Goal: Task Accomplishment & Management: Manage account settings

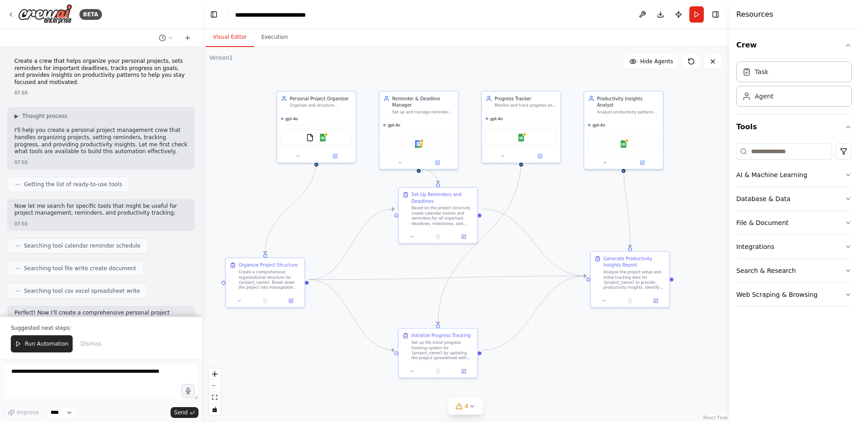
scroll to position [394, 0]
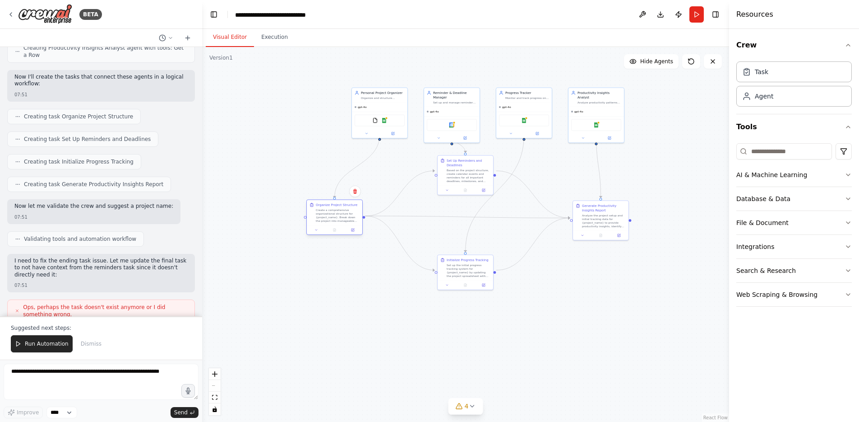
drag, startPoint x: 349, startPoint y: 215, endPoint x: 342, endPoint y: 209, distance: 9.7
click at [342, 209] on div "Create a comprehensive organizational structure for {project_name}. Break down …" at bounding box center [338, 215] width 44 height 14
drag, startPoint x: 353, startPoint y: 220, endPoint x: 403, endPoint y: 222, distance: 49.7
click at [403, 228] on icon at bounding box center [403, 230] width 4 height 4
drag, startPoint x: 477, startPoint y: 264, endPoint x: 497, endPoint y: 265, distance: 20.8
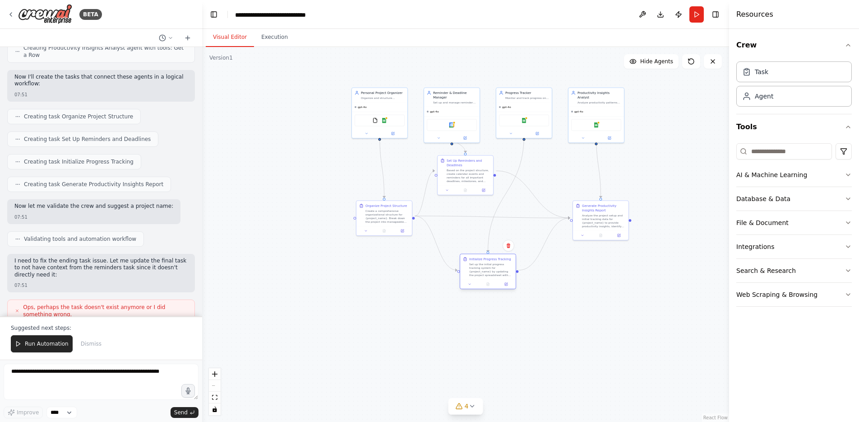
click at [497, 265] on div "Set up the initial progress tracking system for {project_name} by updating the …" at bounding box center [491, 269] width 44 height 14
click at [488, 185] on div at bounding box center [466, 189] width 56 height 9
drag, startPoint x: 456, startPoint y: 158, endPoint x: 480, endPoint y: 167, distance: 25.4
click at [480, 176] on div "Based on the project structure, create calendar events and reminders for all im…" at bounding box center [491, 183] width 44 height 14
click at [331, 14] on icon "breadcrumb" at bounding box center [334, 14] width 7 height 7
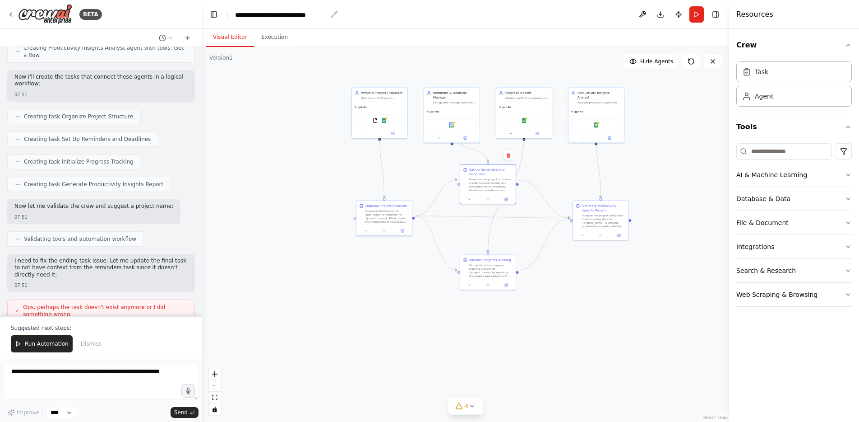
click at [331, 11] on icon "breadcrumb" at bounding box center [334, 14] width 7 height 7
click at [331, 12] on icon "breadcrumb" at bounding box center [334, 14] width 7 height 7
click at [332, 12] on icon "breadcrumb" at bounding box center [334, 14] width 7 height 7
click at [685, 13] on button "Publish" at bounding box center [679, 14] width 14 height 16
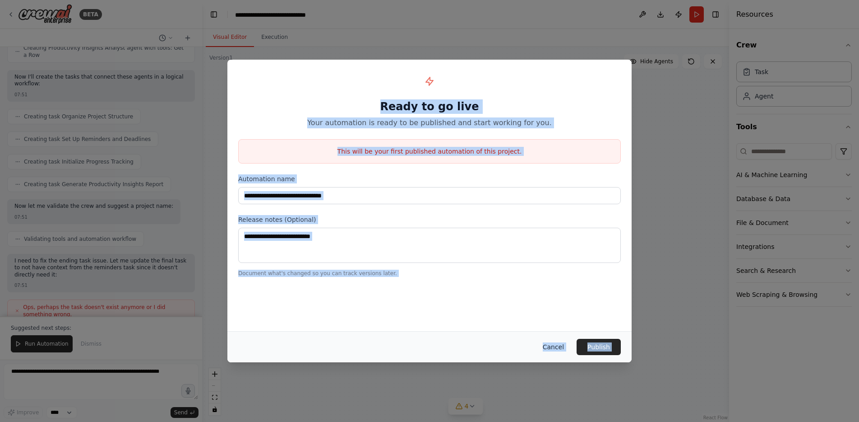
click at [542, 352] on button "Cancel" at bounding box center [554, 347] width 36 height 16
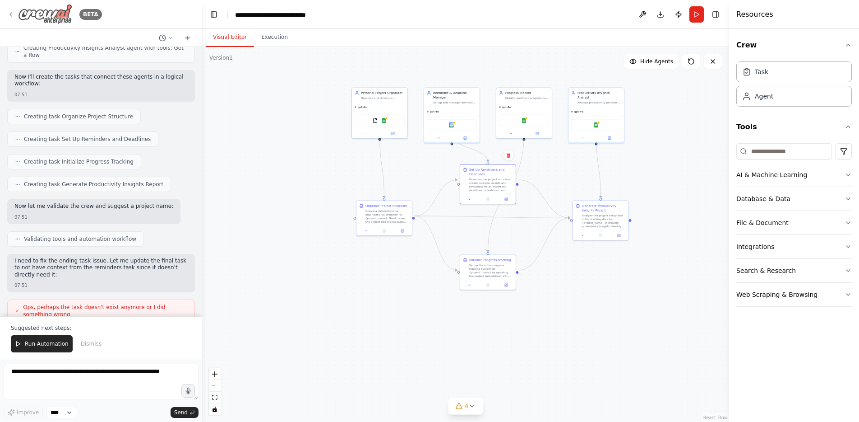
click at [10, 13] on icon at bounding box center [10, 14] width 7 height 7
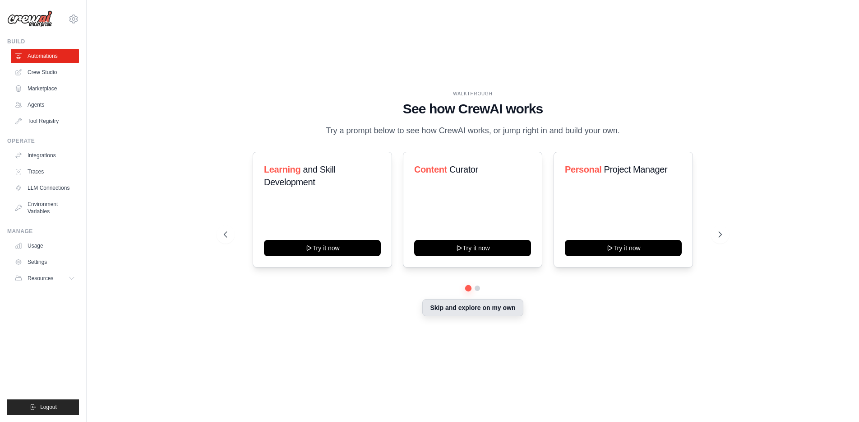
click at [474, 299] on button "Skip and explore on my own" at bounding box center [473, 307] width 101 height 17
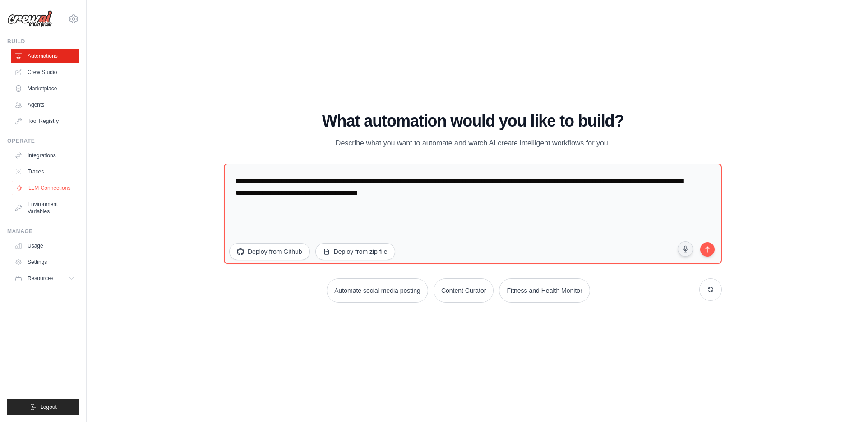
click at [35, 181] on link "LLM Connections" at bounding box center [46, 188] width 68 height 14
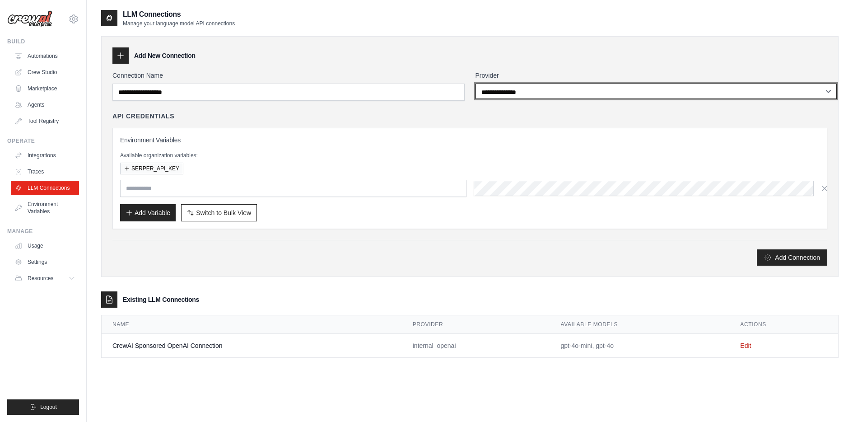
click at [519, 84] on select "**********" at bounding box center [655, 91] width 361 height 15
select select "******"
click at [475, 84] on select "**********" at bounding box center [655, 91] width 361 height 15
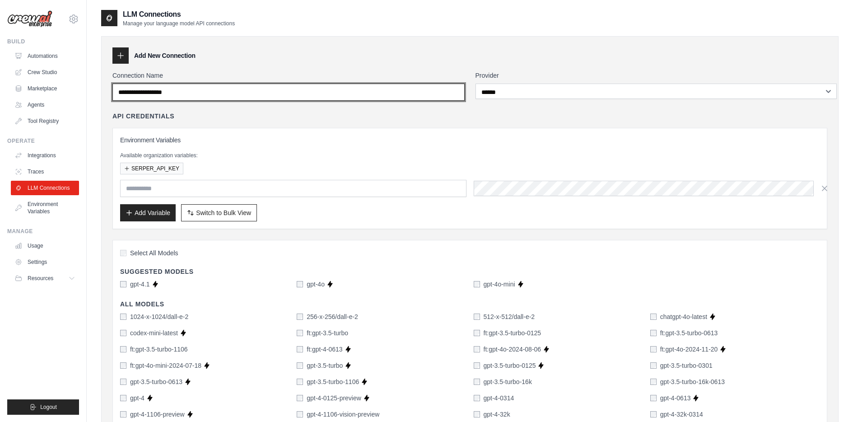
click at [434, 84] on input "Connection Name" at bounding box center [288, 92] width 352 height 17
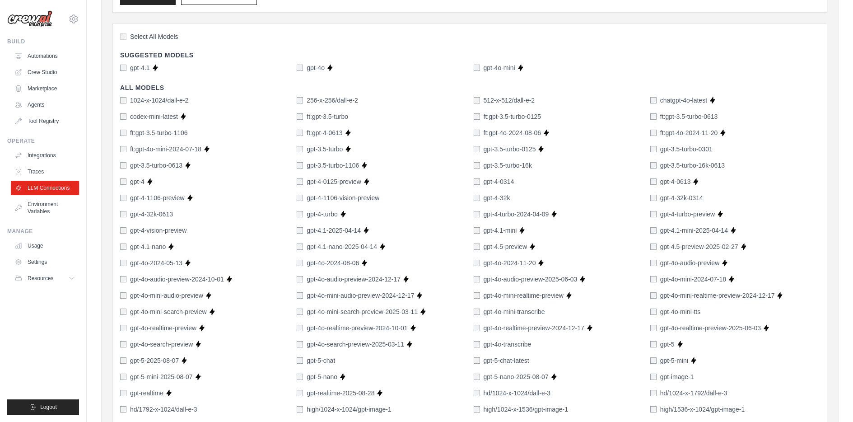
scroll to position [215, 0]
